Goal: Task Accomplishment & Management: Manage account settings

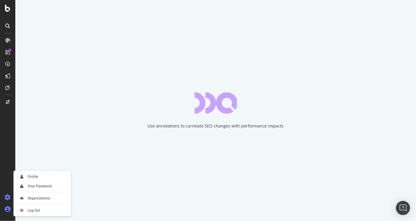
click at [10, 209] on icon at bounding box center [8, 209] width 6 height 6
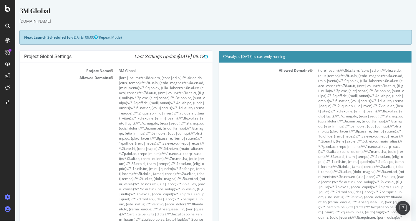
click at [9, 206] on icon at bounding box center [8, 209] width 6 height 6
click at [9, 207] on icon at bounding box center [8, 209] width 6 height 6
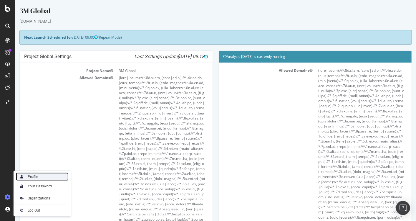
click at [35, 176] on div "Profile" at bounding box center [33, 176] width 10 height 5
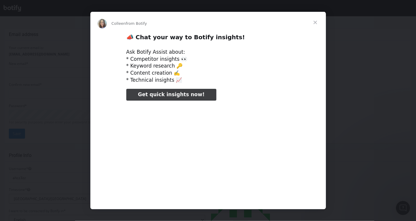
type input "79418"
click at [315, 22] on span "Close" at bounding box center [315, 22] width 21 height 21
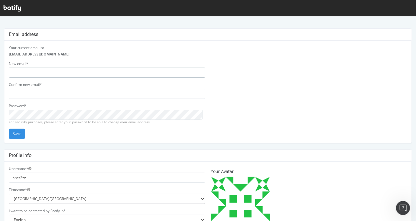
type input "ahcz3zz"
click at [6, 113] on div "Your current email is: [EMAIL_ADDRESS][DOMAIN_NAME] New email* ahcz3zz Confirm …" at bounding box center [107, 91] width 202 height 93
